Goal: Information Seeking & Learning: Find specific fact

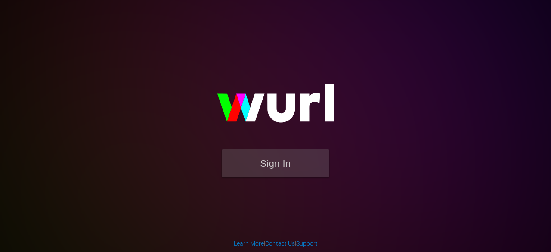
click at [244, 157] on button "Sign In" at bounding box center [276, 163] width 108 height 28
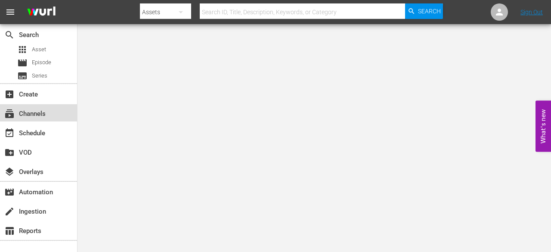
click at [25, 112] on div "subscriptions Channels" at bounding box center [24, 112] width 48 height 8
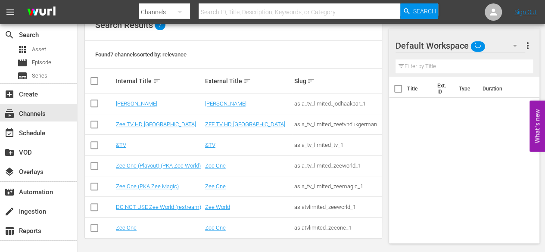
scroll to position [107, 0]
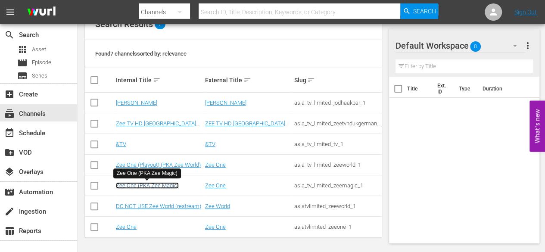
click at [145, 184] on link "Zee One (PKA Zee Magic)" at bounding box center [147, 185] width 63 height 6
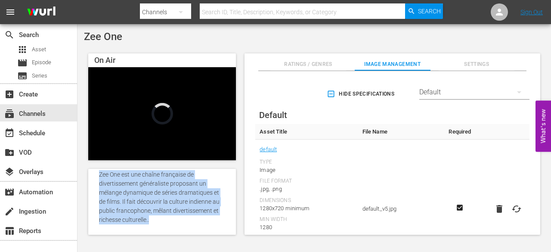
scroll to position [230, 0]
drag, startPoint x: 100, startPoint y: 184, endPoint x: 214, endPoint y: 223, distance: 120.0
click at [214, 223] on div "Description: Zee One est une chaîne française de divertissement généraliste pro…" at bounding box center [162, 198] width 126 height 71
copy span "Zee One est une chaîne française de divertissement généraliste proposant un mél…"
